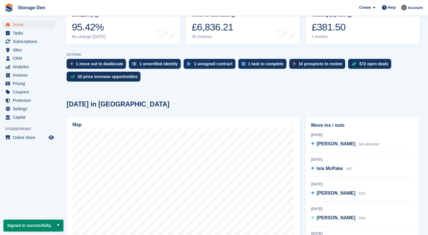
scroll to position [100, 0]
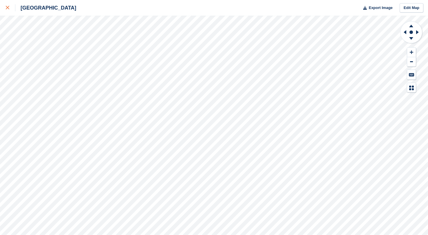
click at [8, 4] on div at bounding box center [11, 7] width 10 height 7
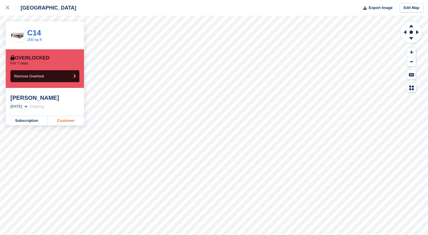
click at [62, 122] on link "Customer" at bounding box center [66, 120] width 36 height 9
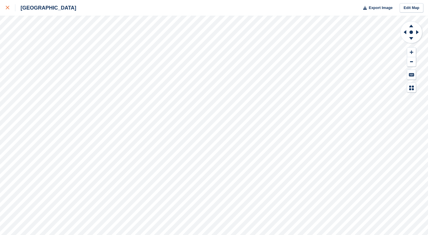
click at [5, 6] on link at bounding box center [7, 8] width 15 height 16
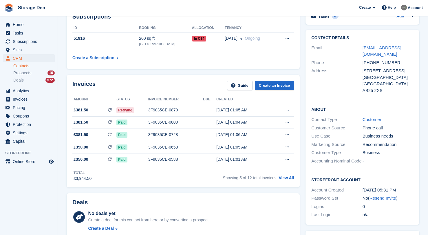
scroll to position [34, 0]
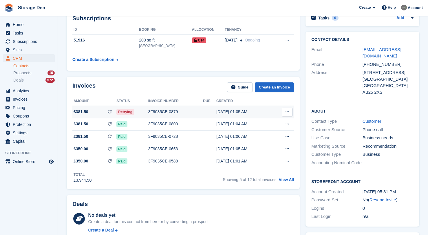
click at [206, 114] on td at bounding box center [209, 111] width 13 height 12
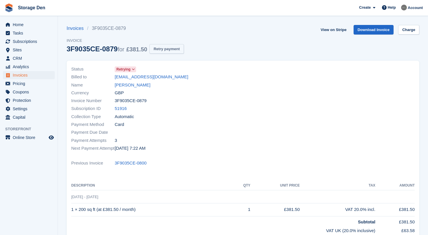
click at [184, 50] on button "Retry payment" at bounding box center [167, 49] width 34 height 10
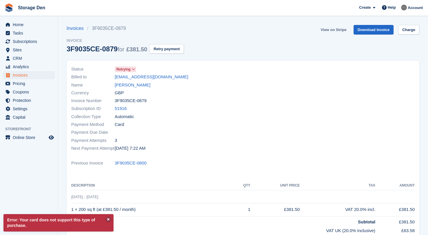
click at [340, 32] on link "View on Stripe" at bounding box center [333, 30] width 30 height 10
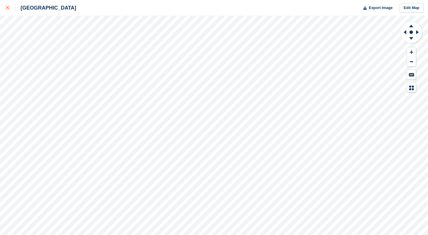
click at [7, 9] on icon at bounding box center [7, 7] width 3 height 3
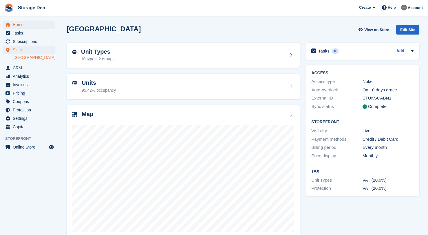
click at [26, 23] on span "Home" at bounding box center [30, 25] width 35 height 8
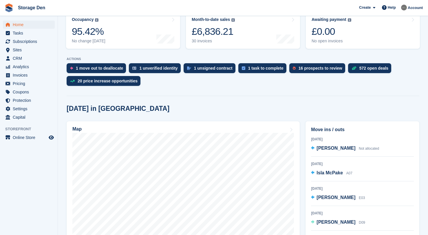
scroll to position [42, 0]
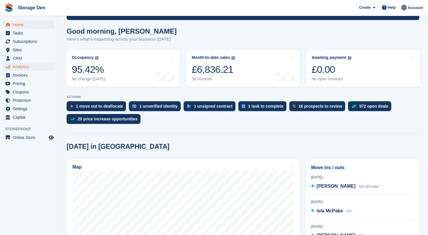
click at [33, 67] on span "Analytics" at bounding box center [30, 67] width 35 height 8
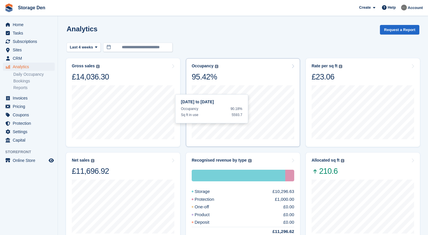
scroll to position [75, 0]
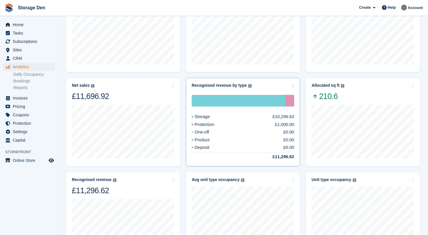
click at [257, 137] on div "Product £0.00" at bounding box center [243, 139] width 103 height 7
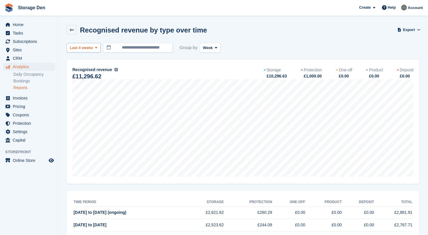
click at [83, 48] on span "Last 4 weeks" at bounding box center [81, 48] width 23 height 6
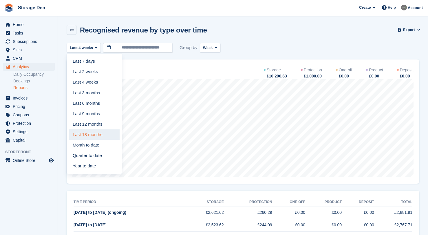
click at [100, 130] on link "Last 18 months" at bounding box center [94, 134] width 50 height 10
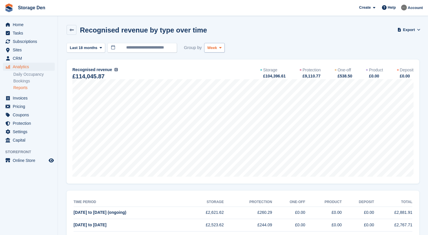
click at [219, 49] on button "Week" at bounding box center [214, 48] width 21 height 10
click at [221, 81] on link "Month" at bounding box center [232, 82] width 50 height 10
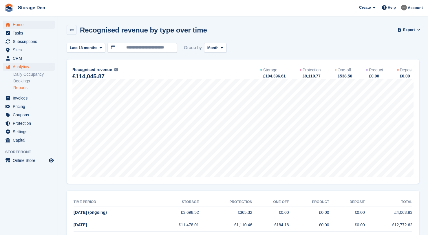
click at [28, 23] on span "Home" at bounding box center [30, 25] width 35 height 8
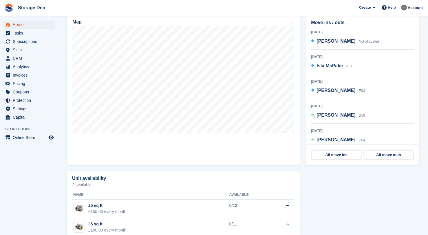
scroll to position [187, 0]
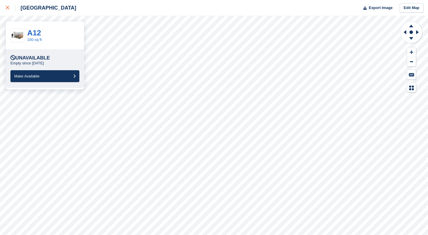
click at [9, 11] on div at bounding box center [11, 7] width 10 height 7
